Goal: Task Accomplishment & Management: Manage account settings

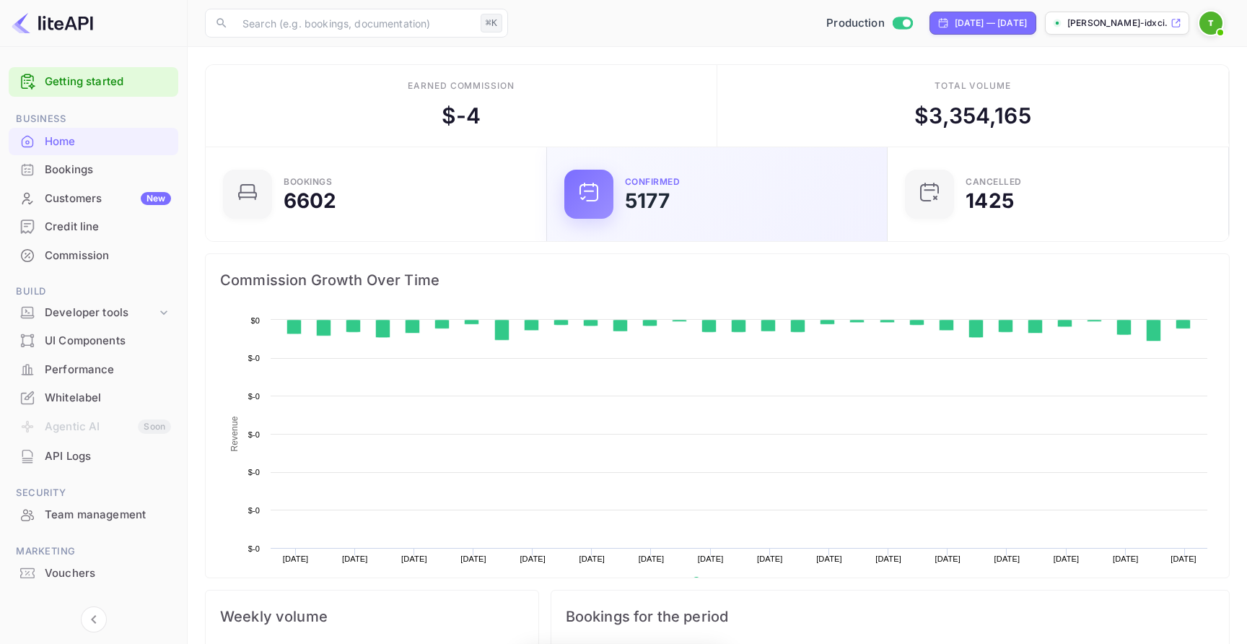
scroll to position [234, 333]
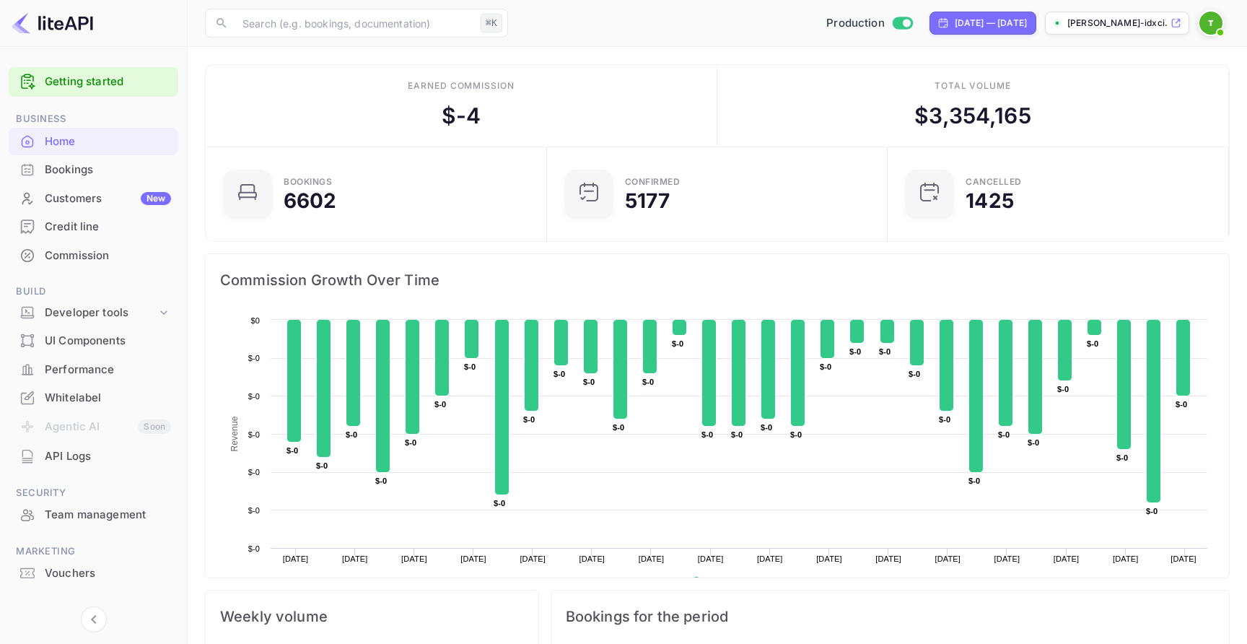
click at [132, 232] on div "Credit line" at bounding box center [108, 227] width 126 height 17
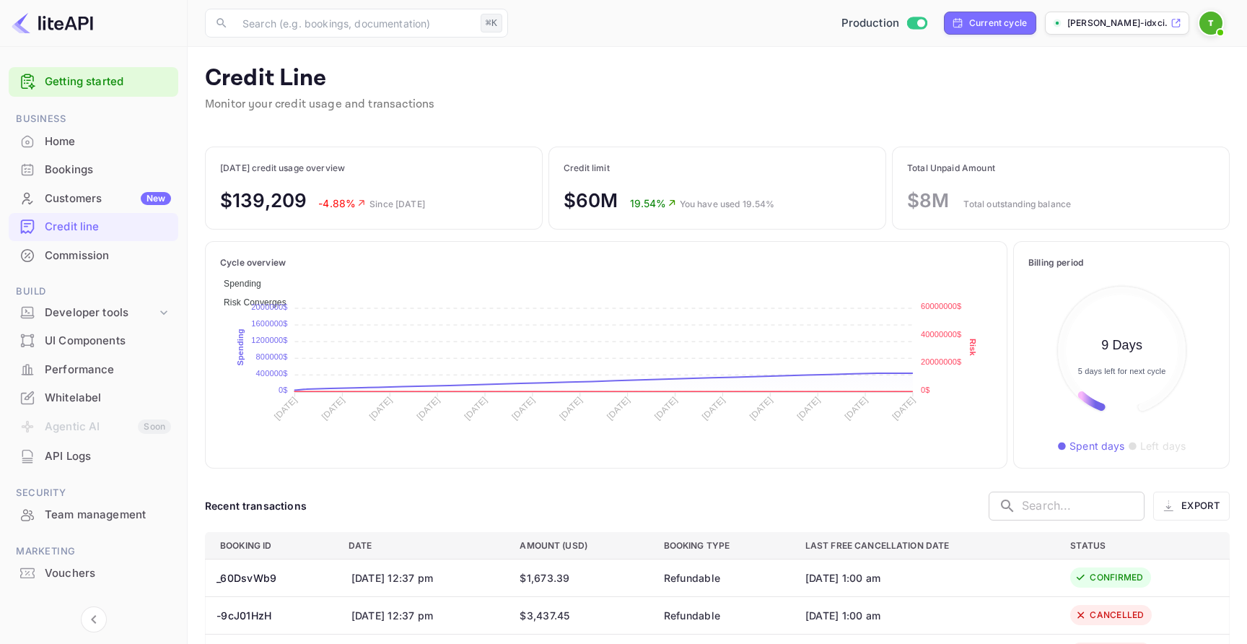
scroll to position [166, 186]
